Goal: Task Accomplishment & Management: Manage account settings

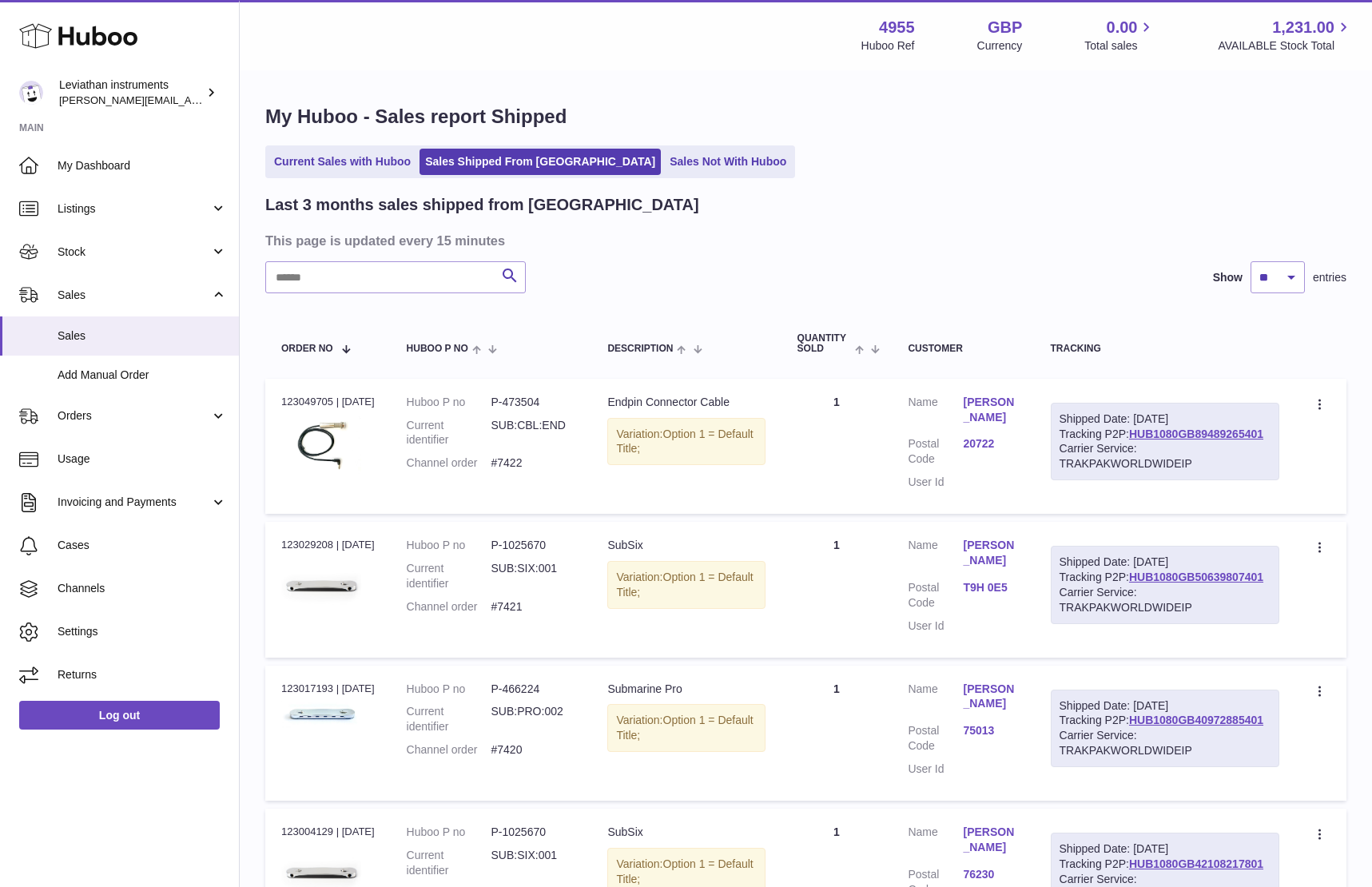
click at [914, 232] on h3 "This page is updated every 15 minutes" at bounding box center [804, 240] width 1077 height 18
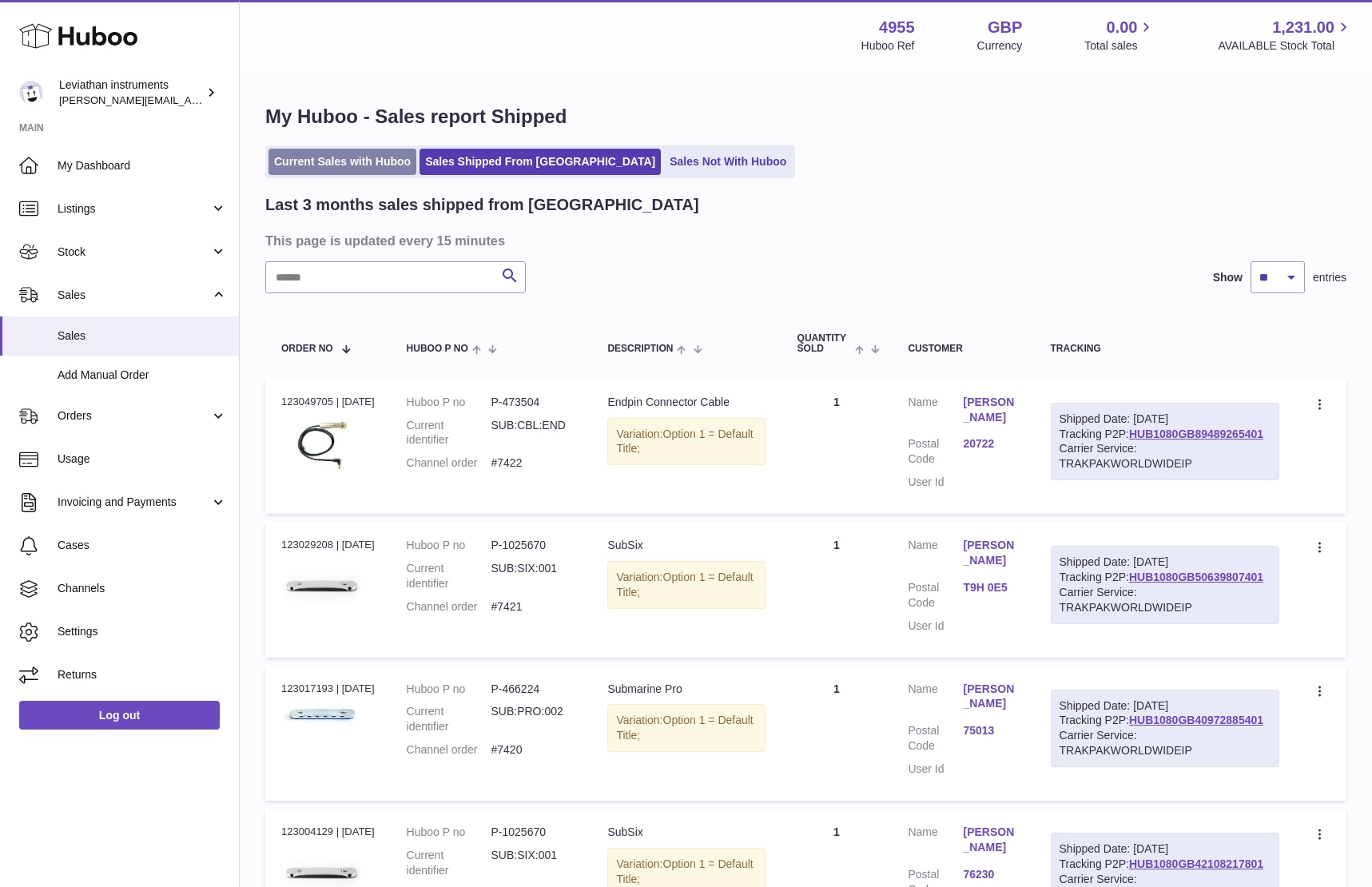
click at [341, 167] on link "Current Sales with Huboo" at bounding box center [342, 162] width 148 height 26
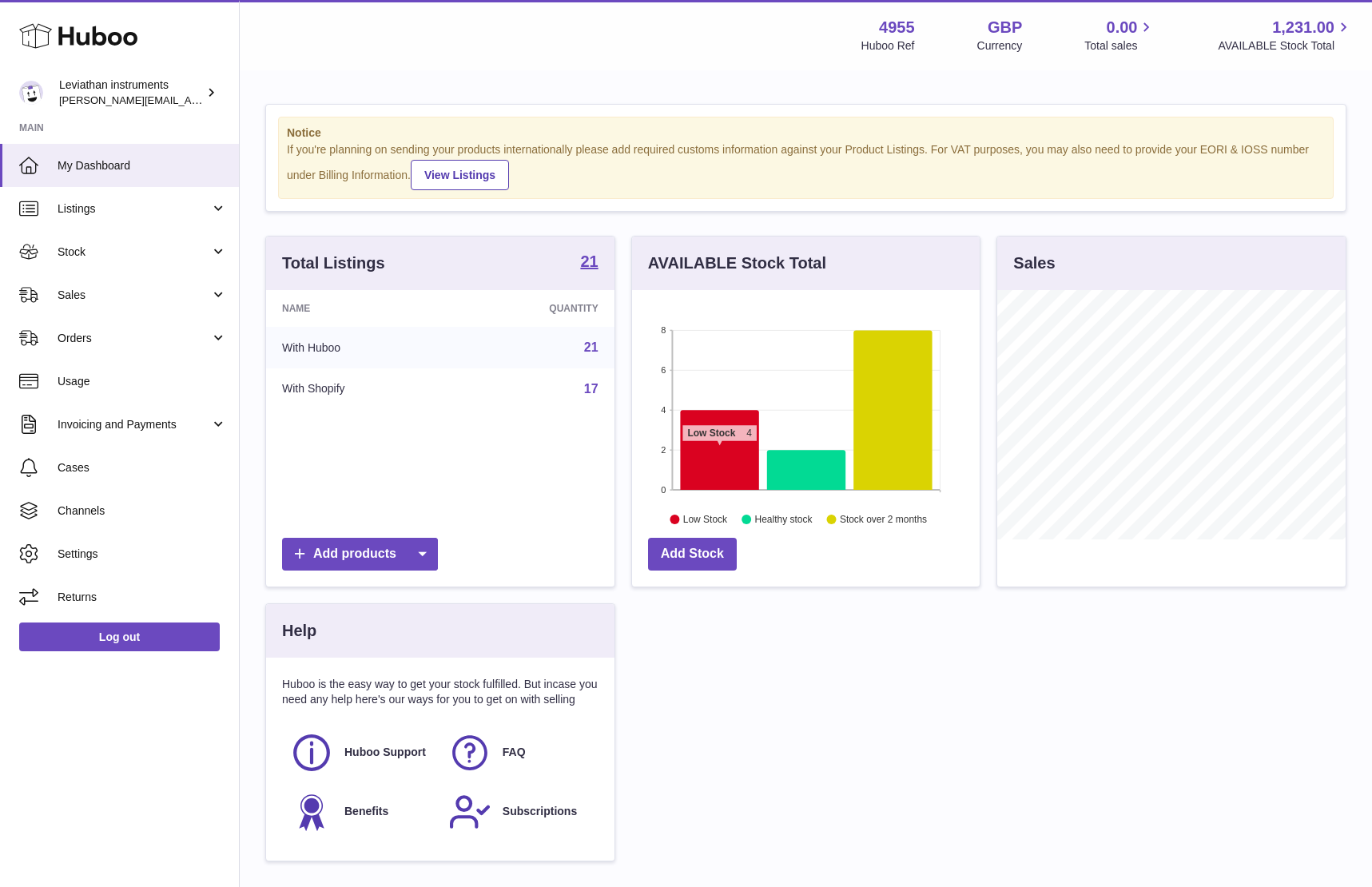
scroll to position [250, 349]
click at [111, 291] on span "Sales" at bounding box center [133, 296] width 153 height 15
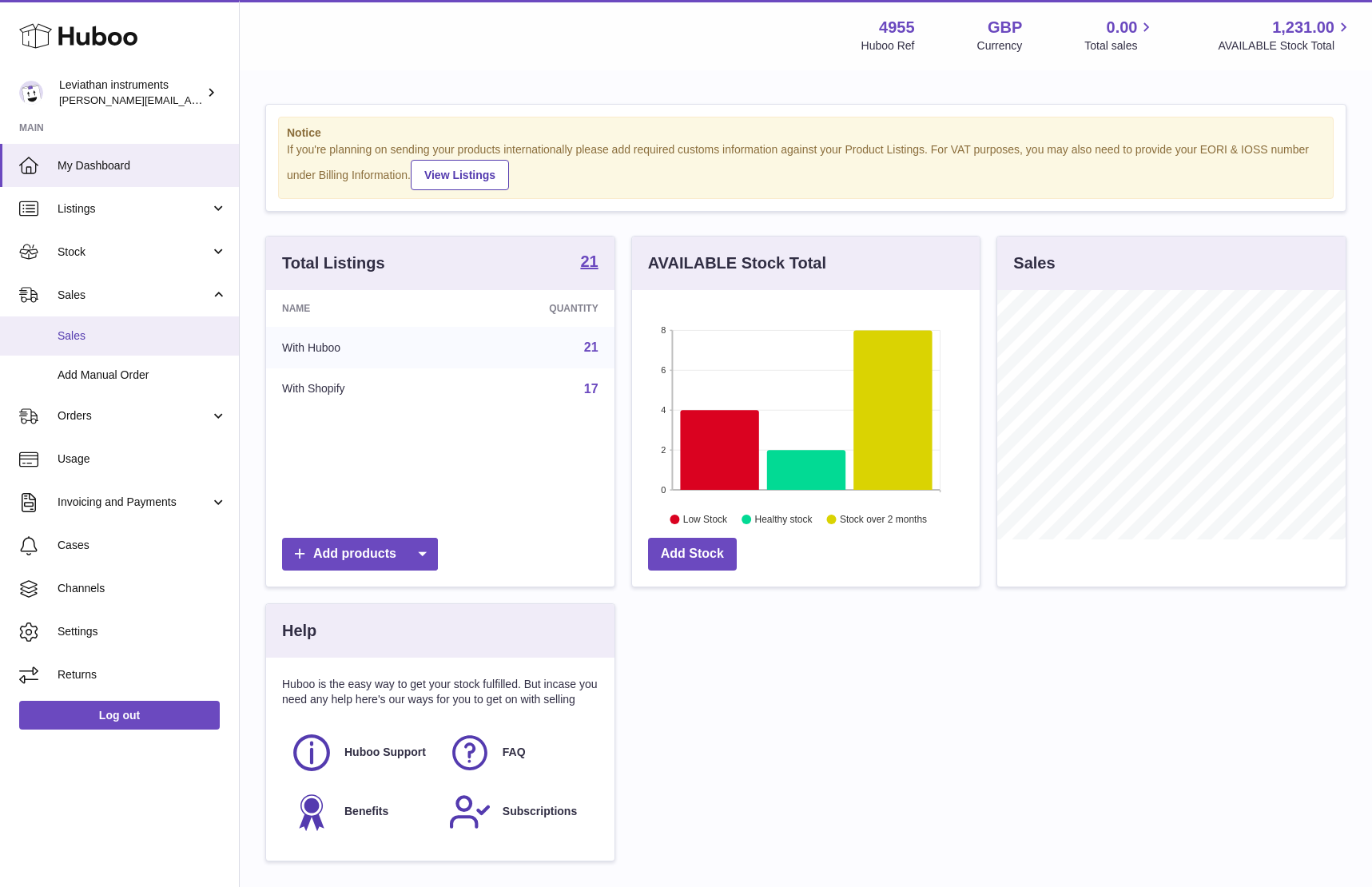
click at [97, 337] on span "Sales" at bounding box center [142, 336] width 169 height 15
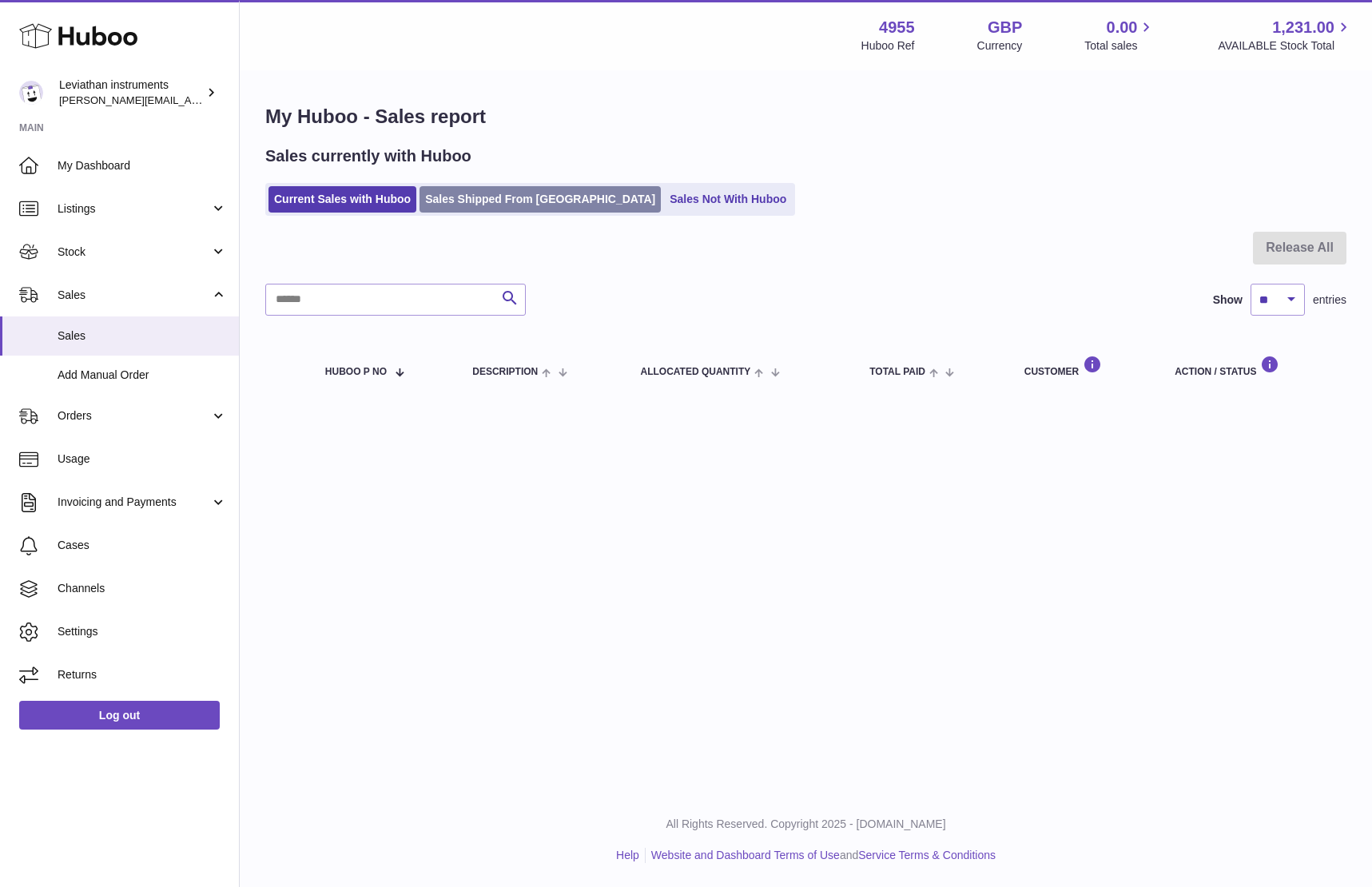
click at [460, 208] on link "Sales Shipped From [GEOGRAPHIC_DATA]" at bounding box center [540, 199] width 241 height 26
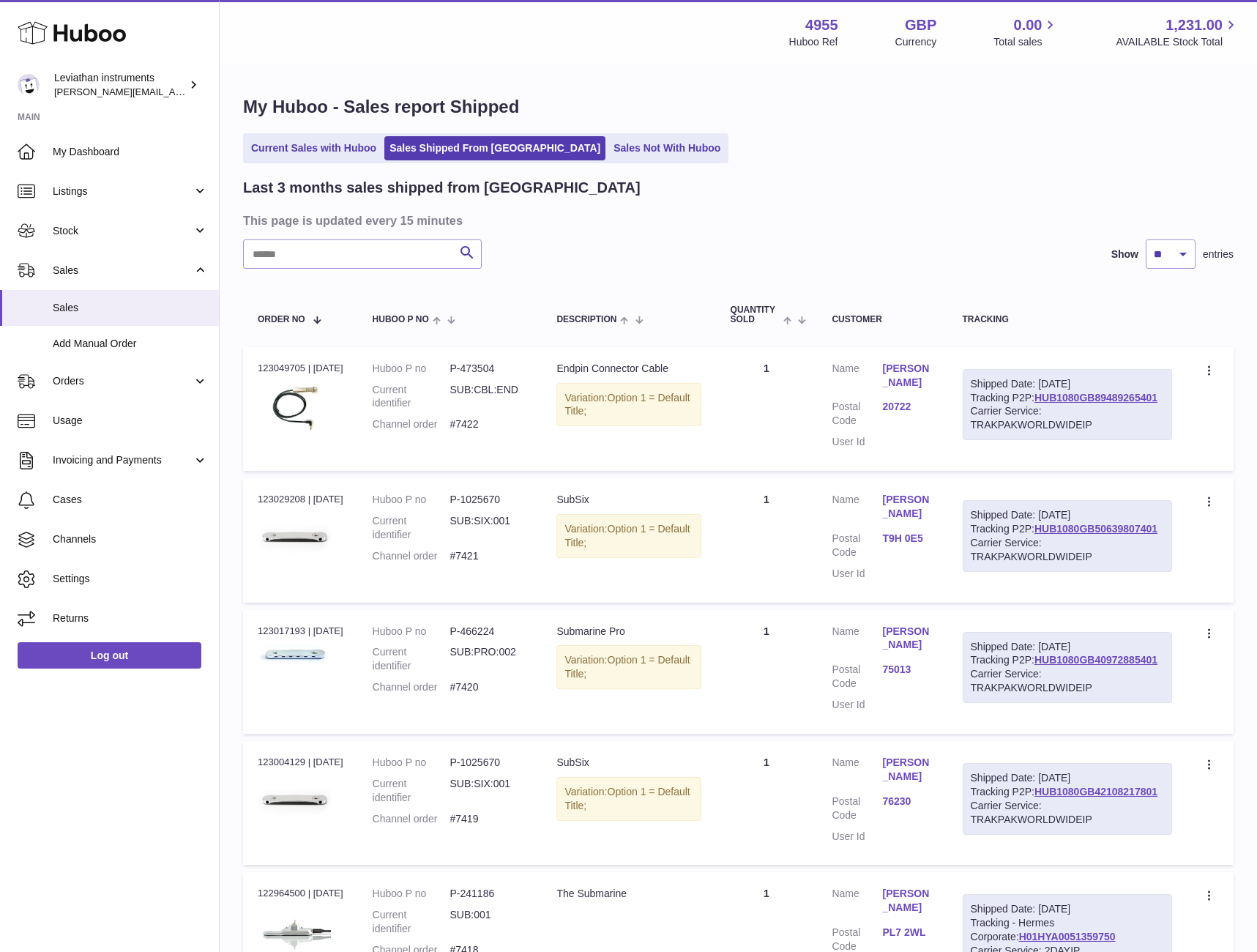
click at [933, 148] on div "Current Sales with Huboo Sales Shipped From [GEOGRAPHIC_DATA] Sales Not With Hu…" at bounding box center [739, 148] width 991 height 30
click at [608, 150] on link "Sales Not With Huboo" at bounding box center [667, 148] width 117 height 24
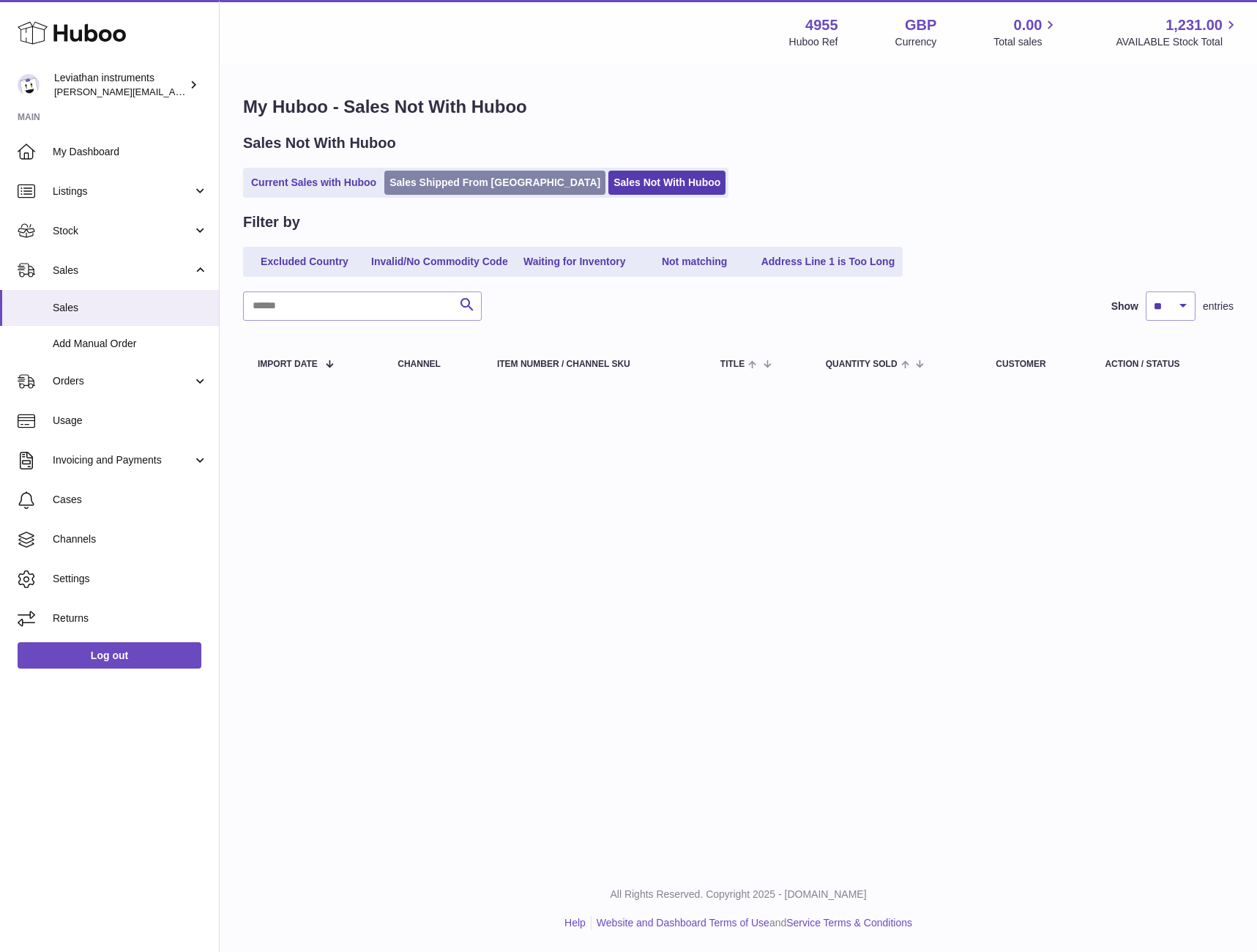
click at [477, 182] on link "Sales Shipped From Huboo" at bounding box center [495, 182] width 221 height 24
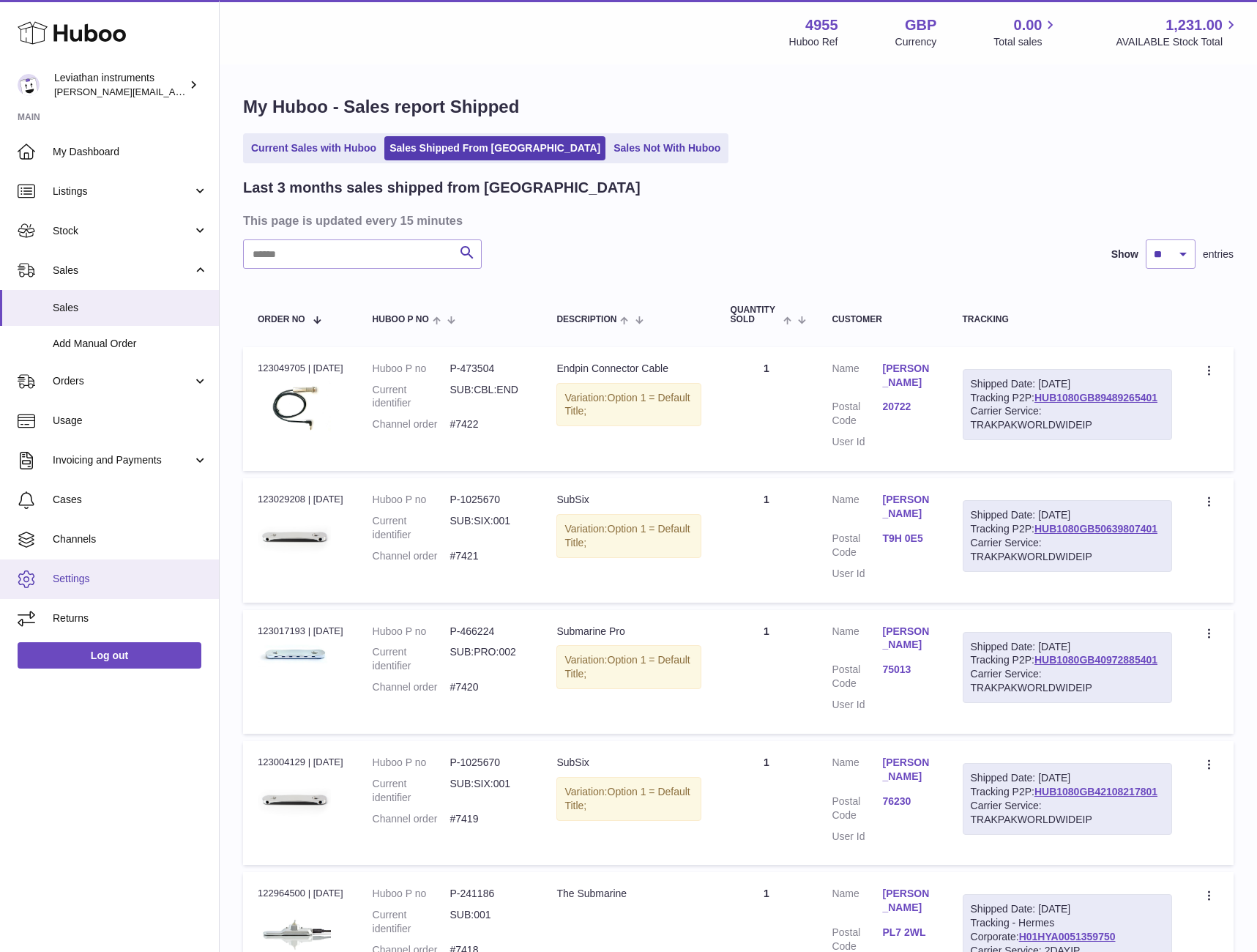
click at [92, 574] on span "Settings" at bounding box center [130, 579] width 155 height 14
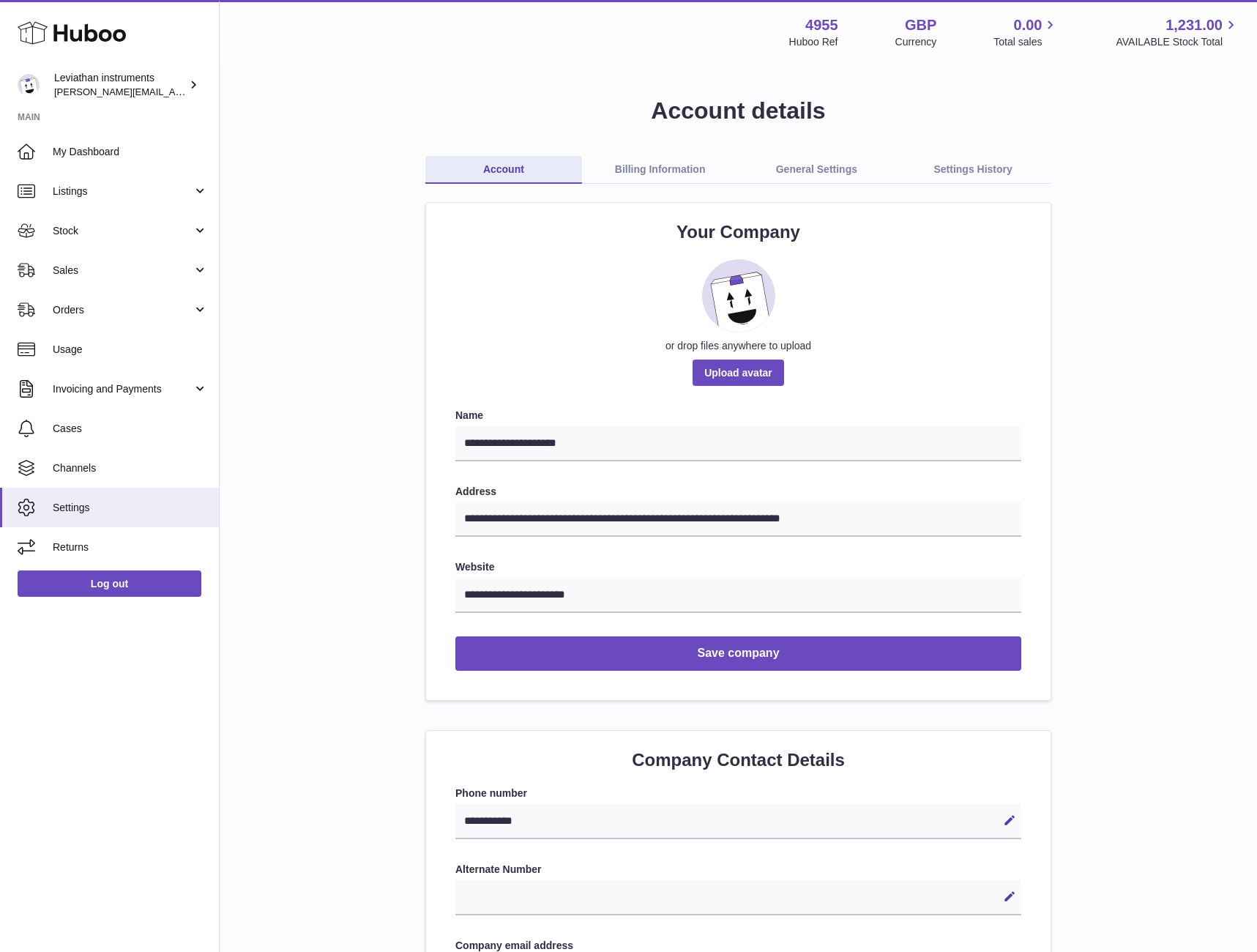
click at [809, 173] on link "General Settings" at bounding box center [817, 170] width 157 height 28
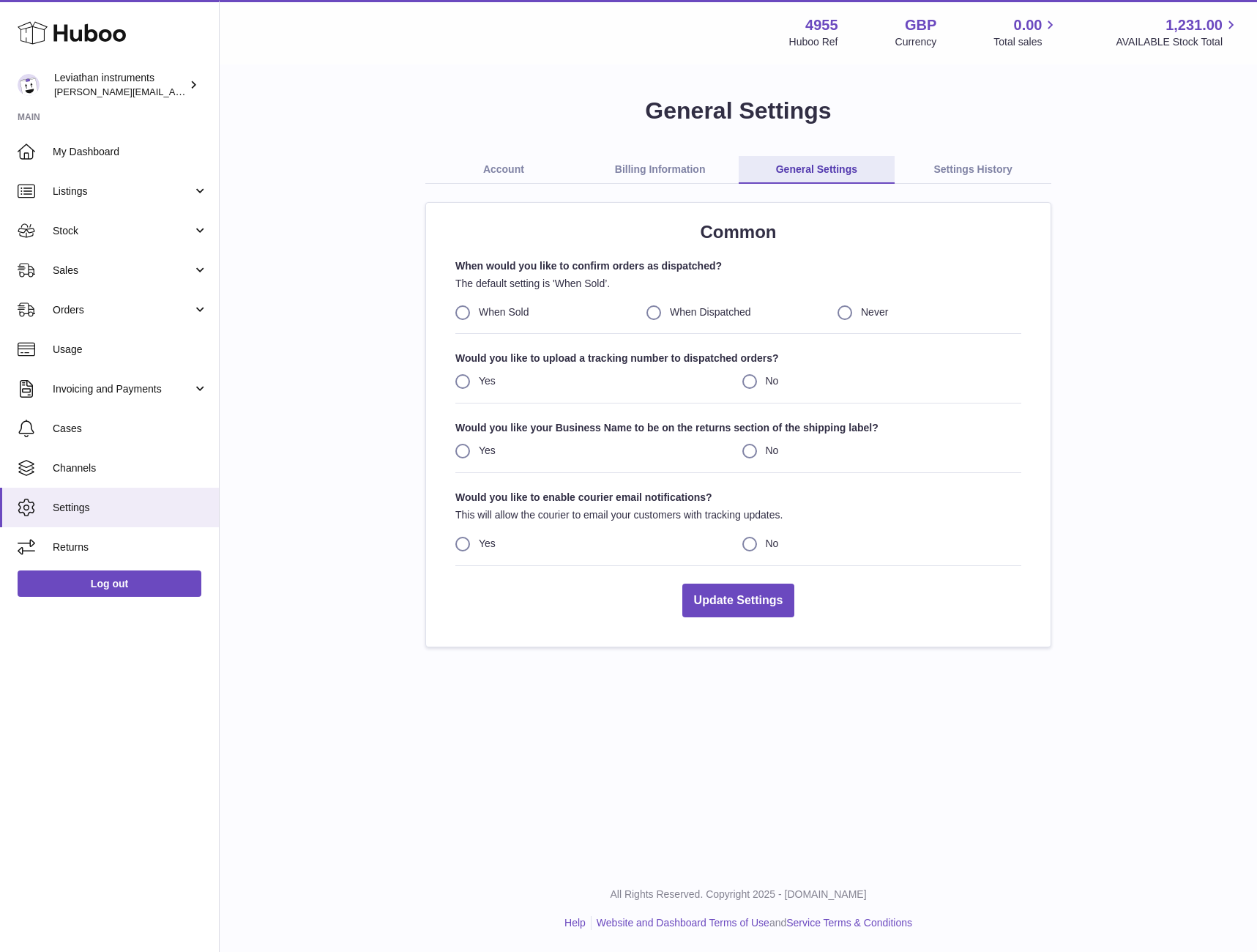
click at [951, 173] on link "Settings History" at bounding box center [973, 170] width 157 height 28
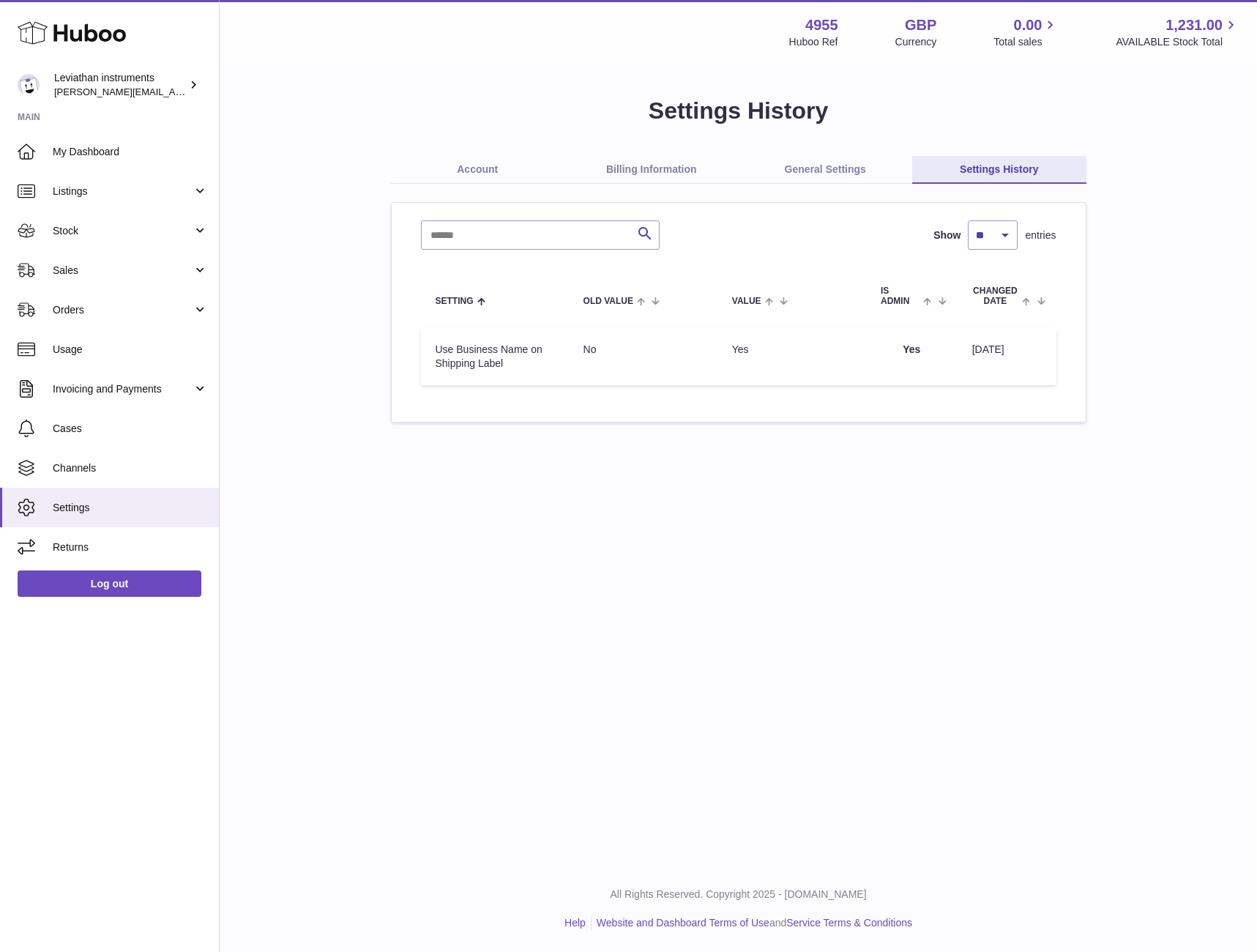
click at [871, 406] on div "Search Show ** ** ** *** entries Setting Old Value Value Is admin Changed Date …" at bounding box center [738, 312] width 694 height 218
click at [472, 173] on link "Account" at bounding box center [478, 170] width 175 height 28
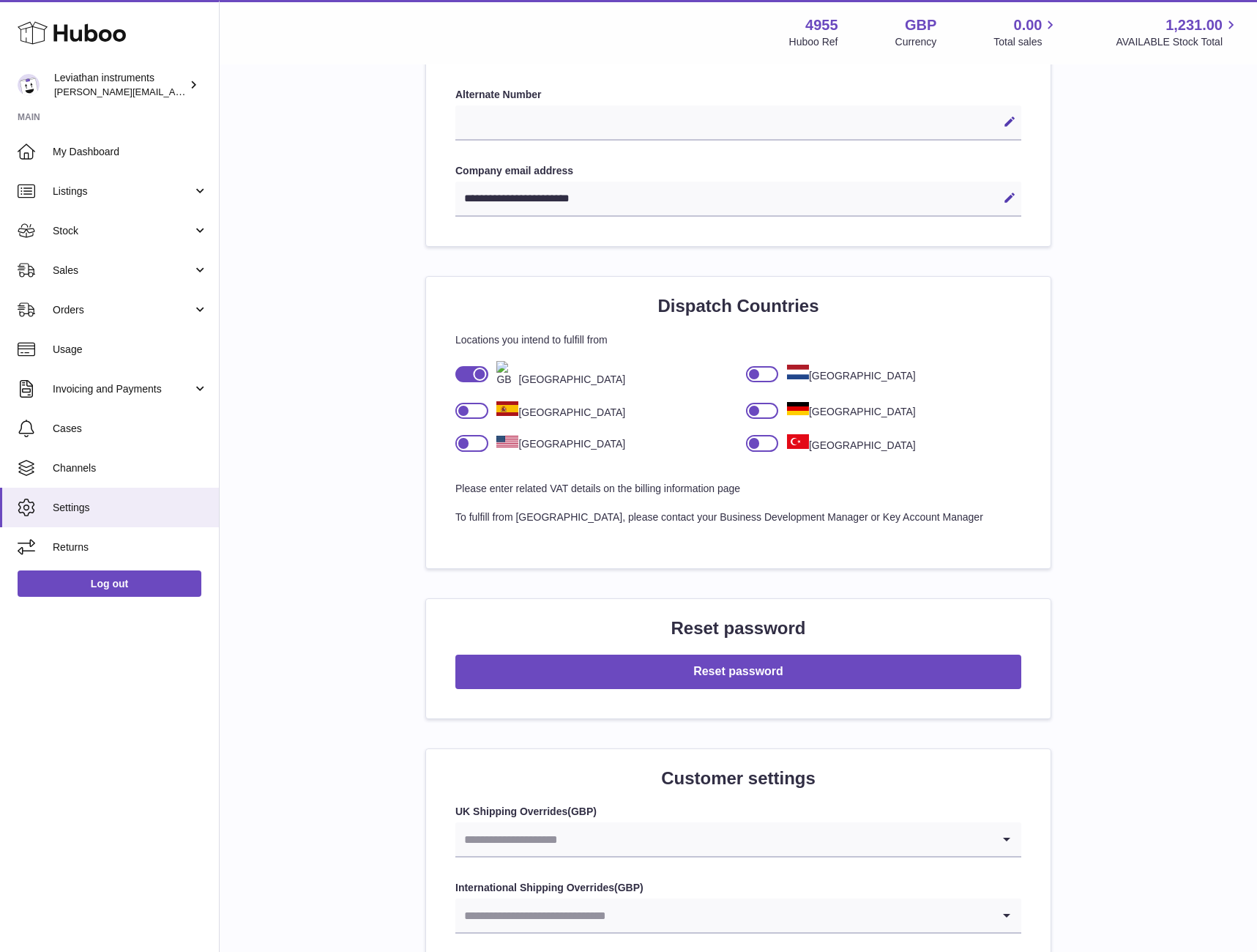
scroll to position [787, 0]
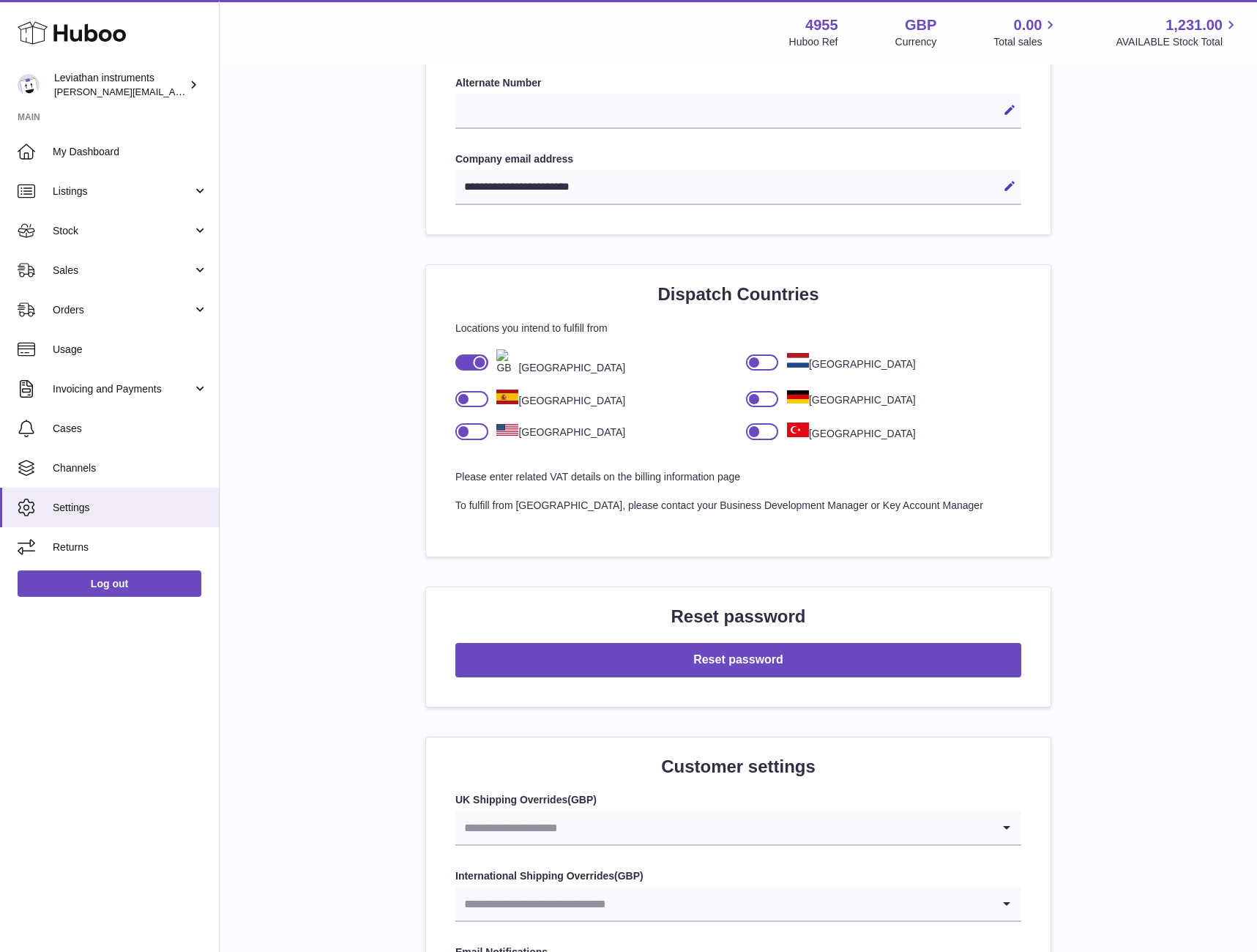
click at [406, 423] on div "**********" at bounding box center [739, 321] width 991 height 2025
click at [391, 373] on div "**********" at bounding box center [739, 321] width 991 height 2025
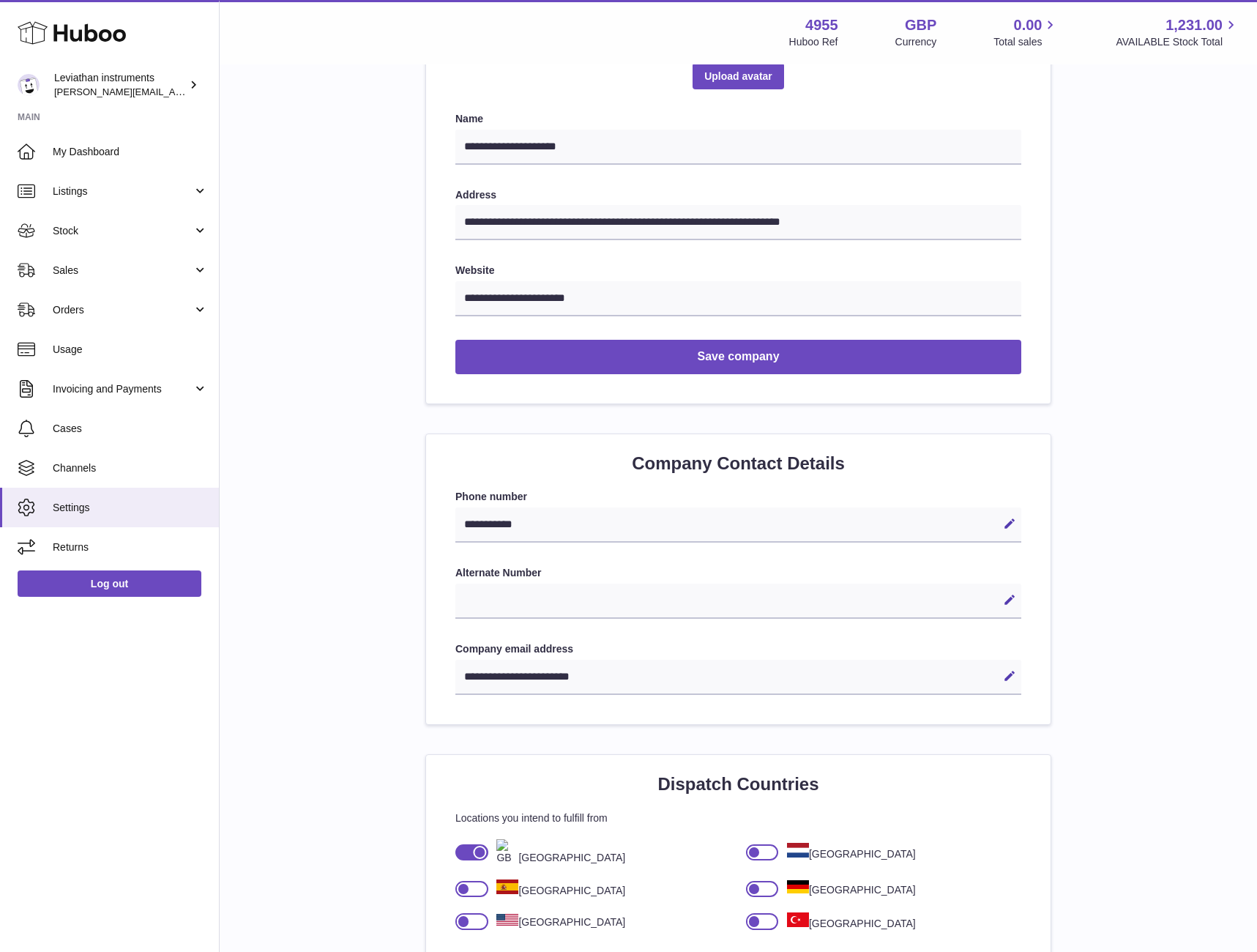
scroll to position [0, 0]
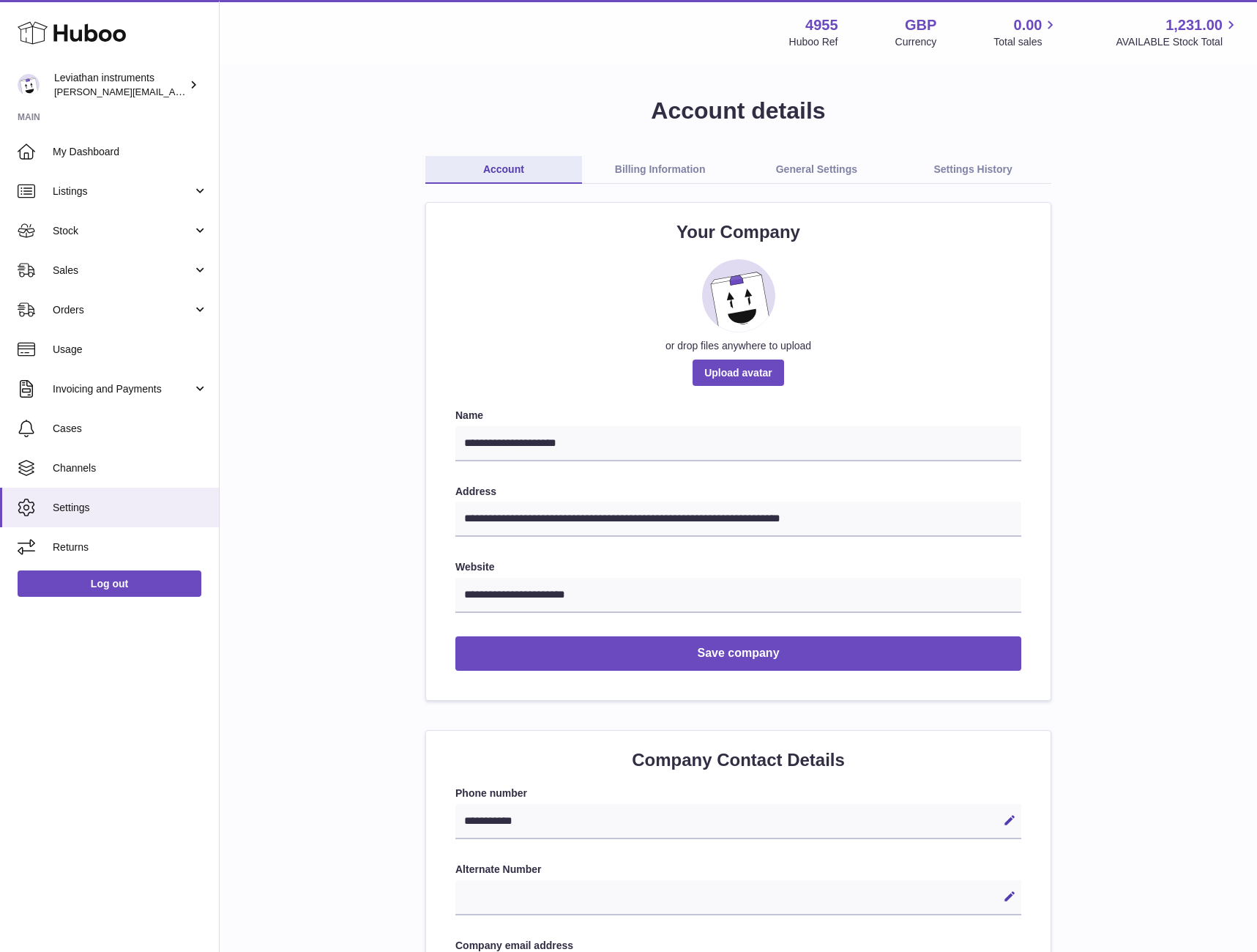
click at [1117, 112] on h1 "Account details" at bounding box center [739, 111] width 991 height 31
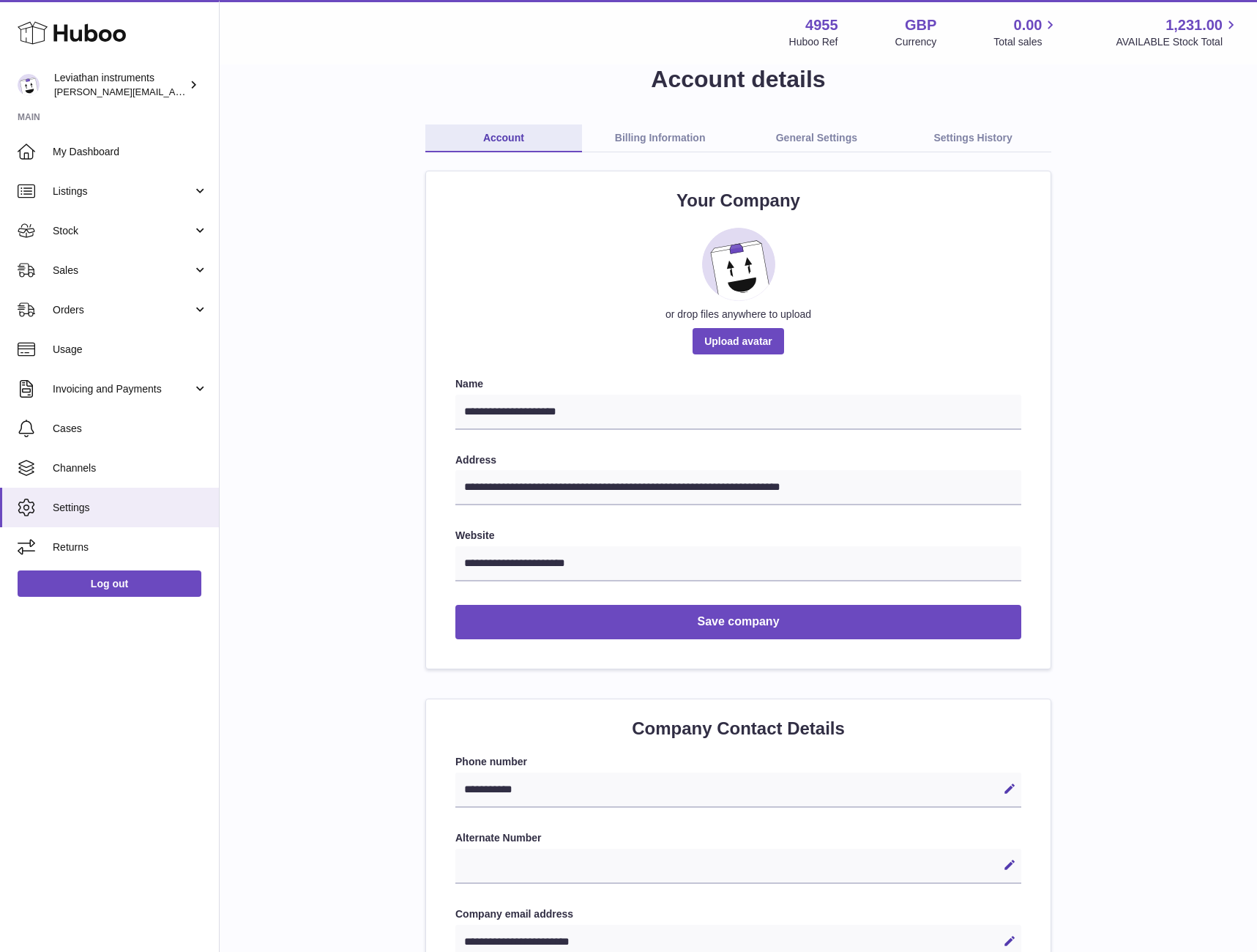
scroll to position [44, 0]
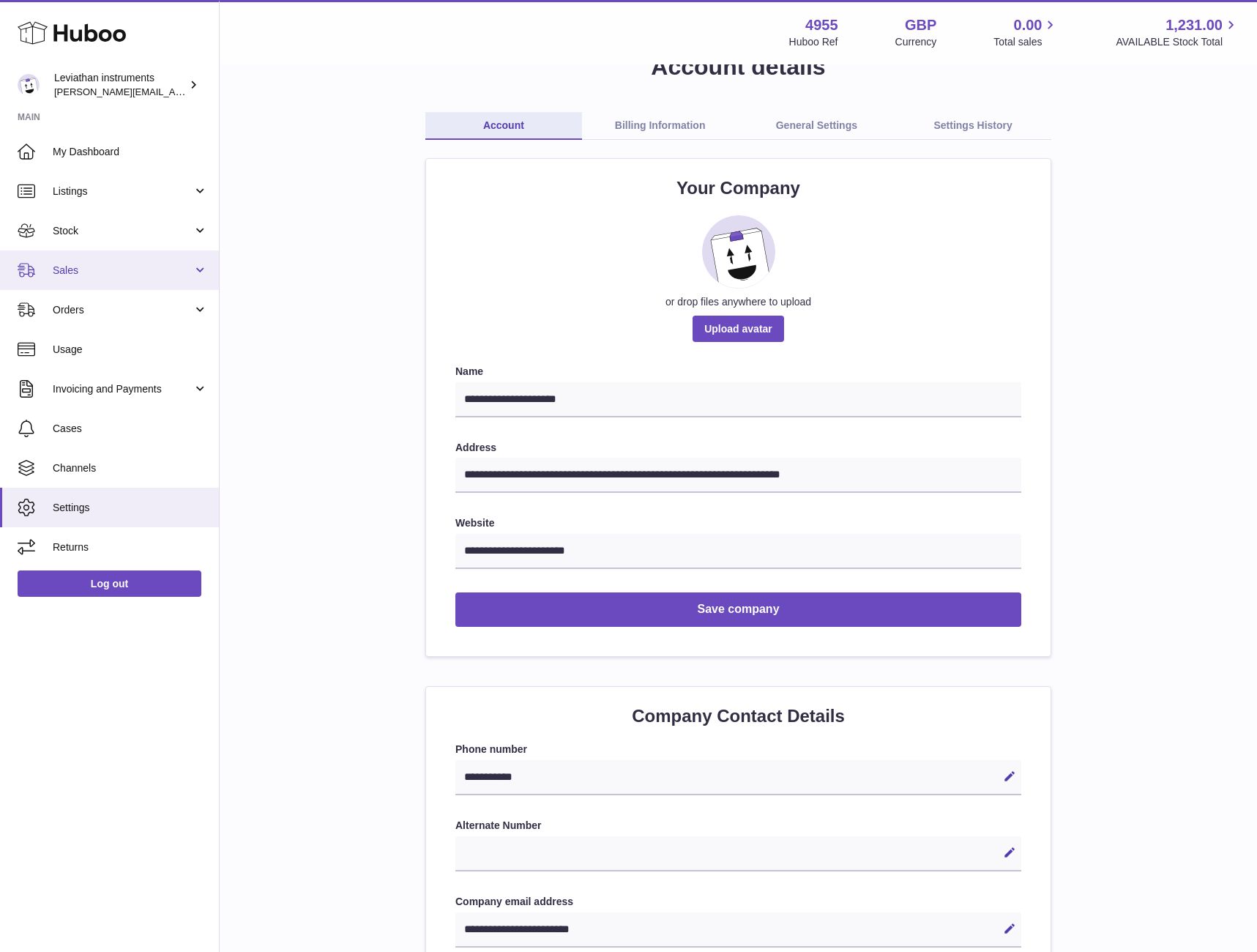
click at [133, 274] on span "Sales" at bounding box center [122, 271] width 140 height 14
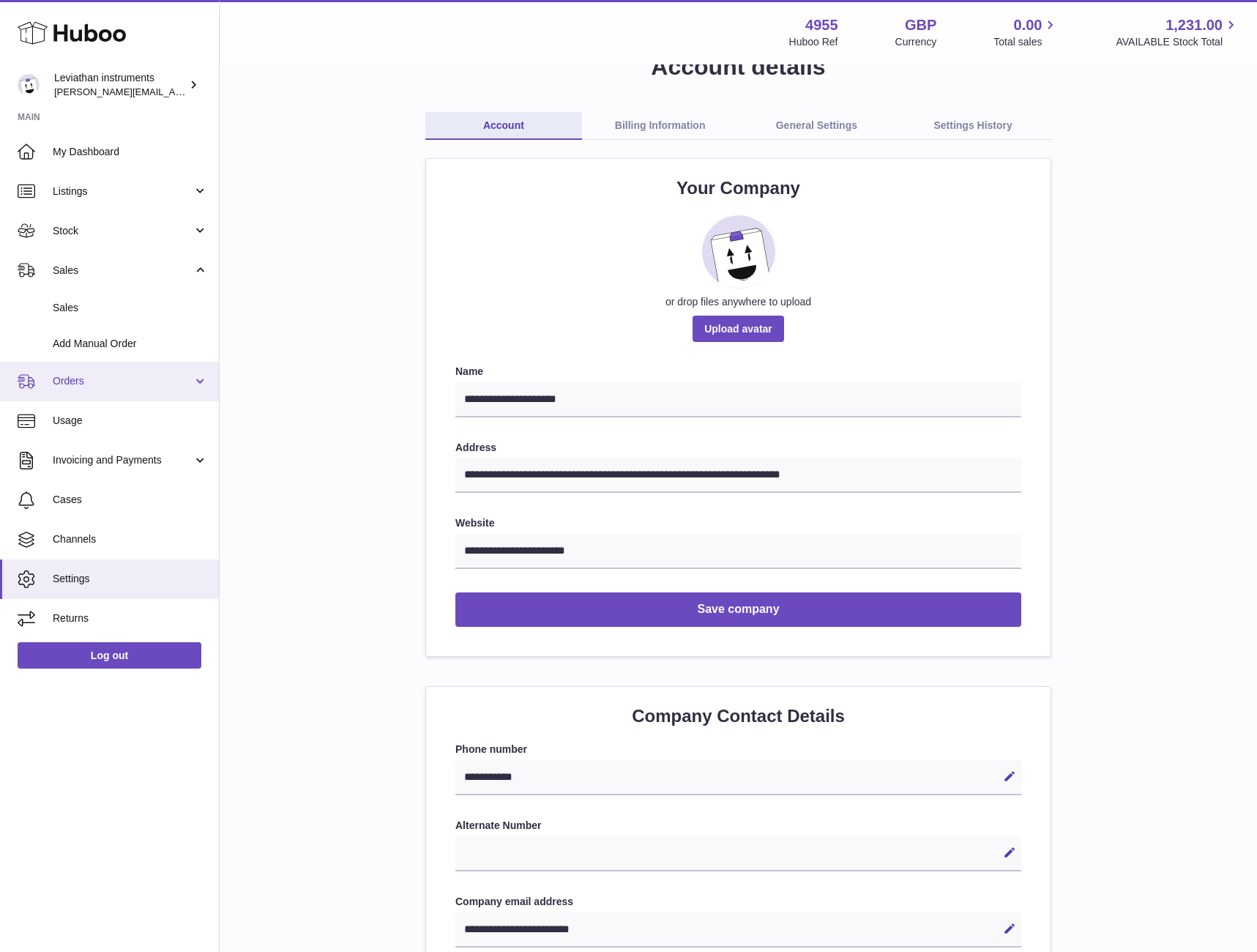
click at [127, 366] on link "Orders" at bounding box center [110, 381] width 219 height 40
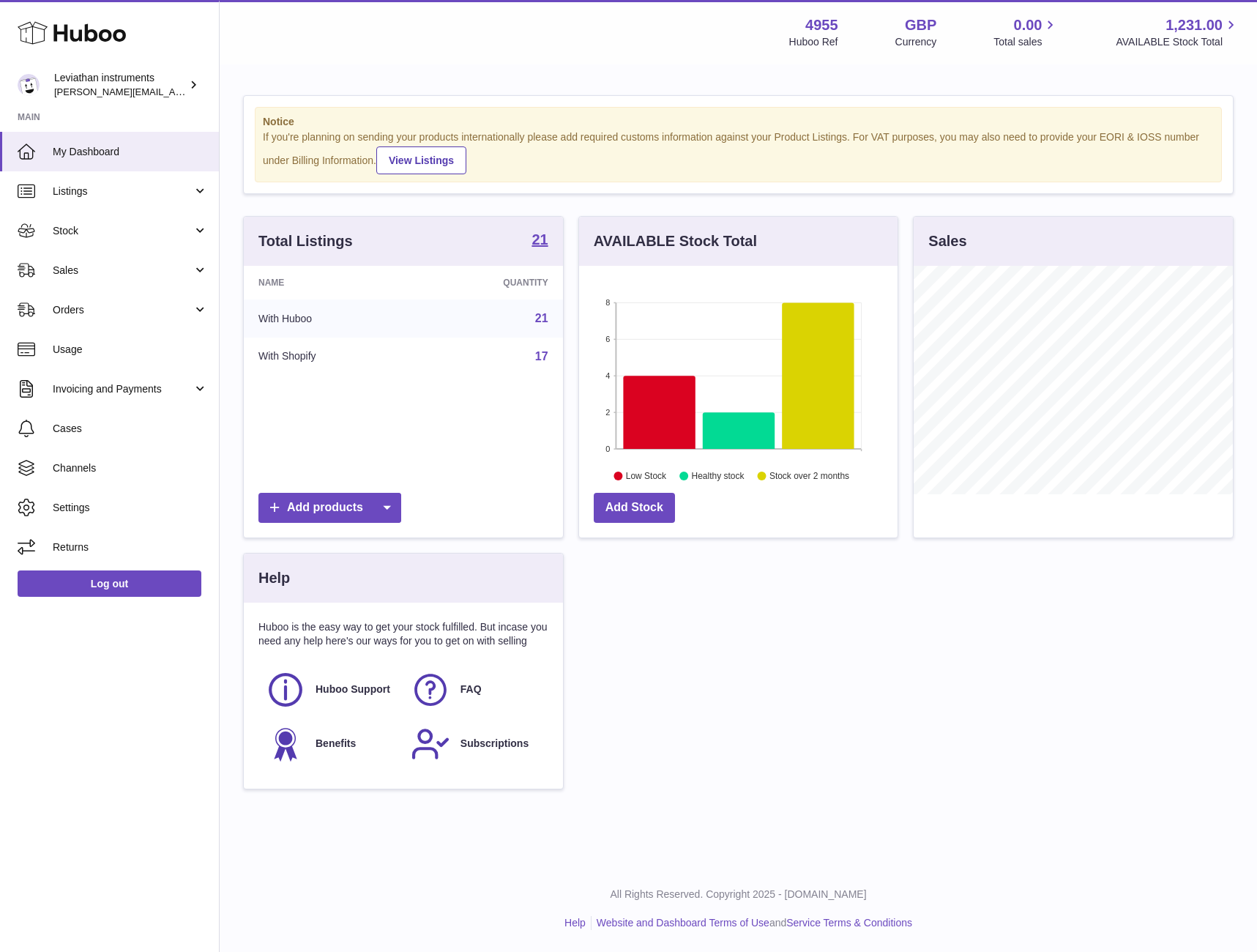
scroll to position [229, 319]
